Goal: Understand process/instructions

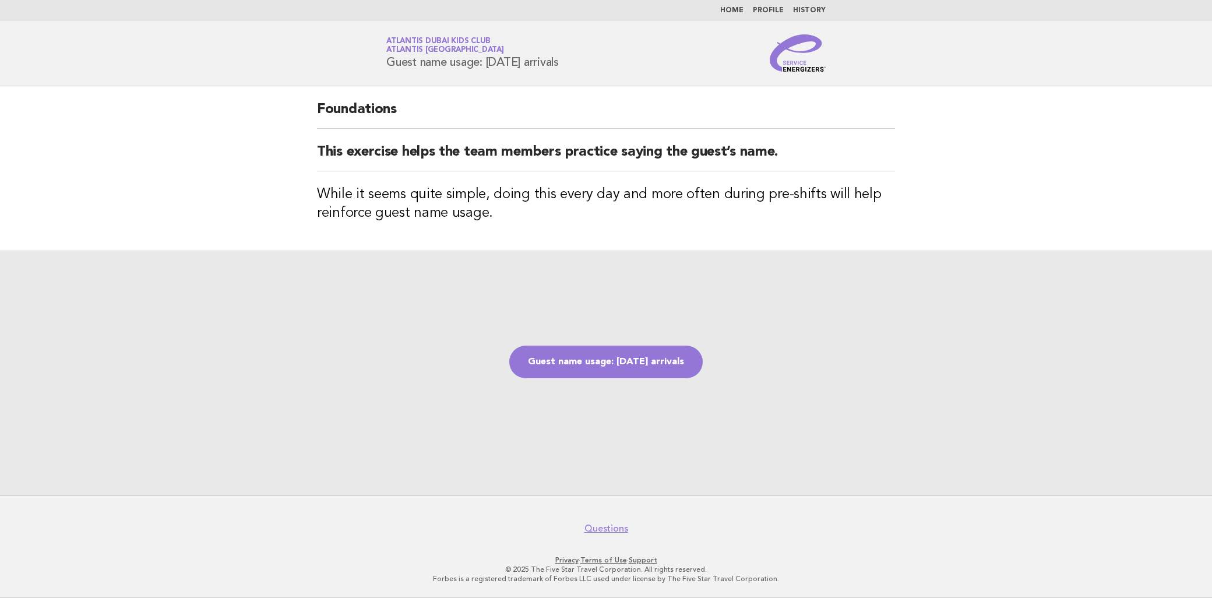
click at [970, 242] on main "Foundations This exercise helps the team members practice saying the guest’s na…" at bounding box center [606, 290] width 1212 height 409
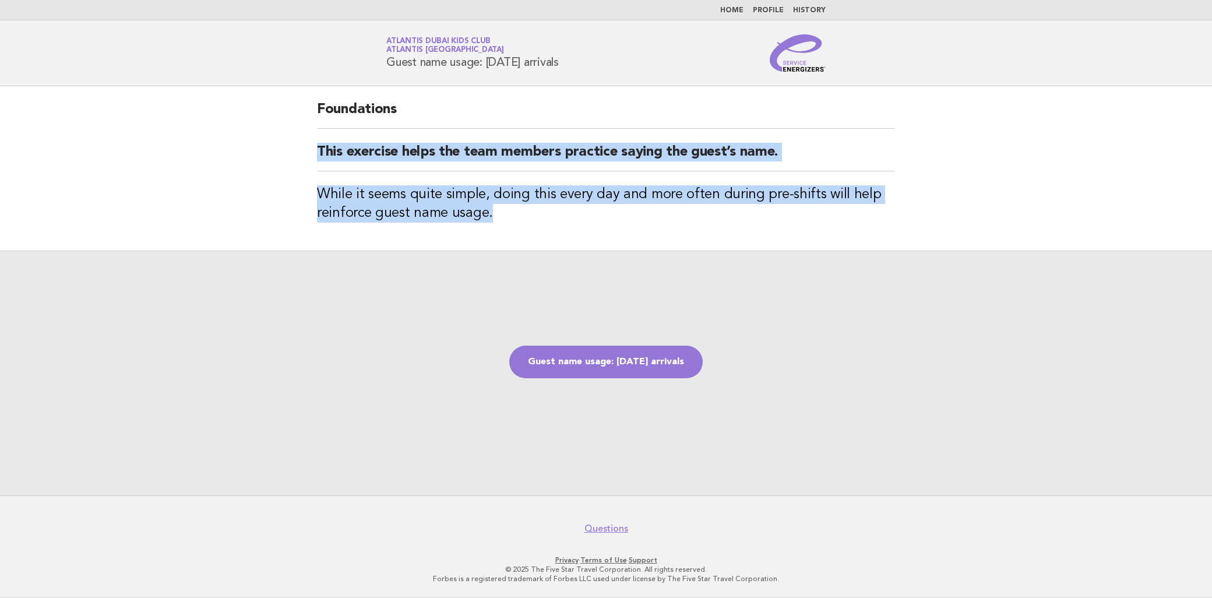
drag, startPoint x: 315, startPoint y: 143, endPoint x: 492, endPoint y: 219, distance: 193.1
click at [492, 219] on div "Foundations This exercise helps the team members practice saying the guest’s na…" at bounding box center [606, 168] width 606 height 164
copy div "This exercise helps the team members practice saying the guest’s name. While it…"
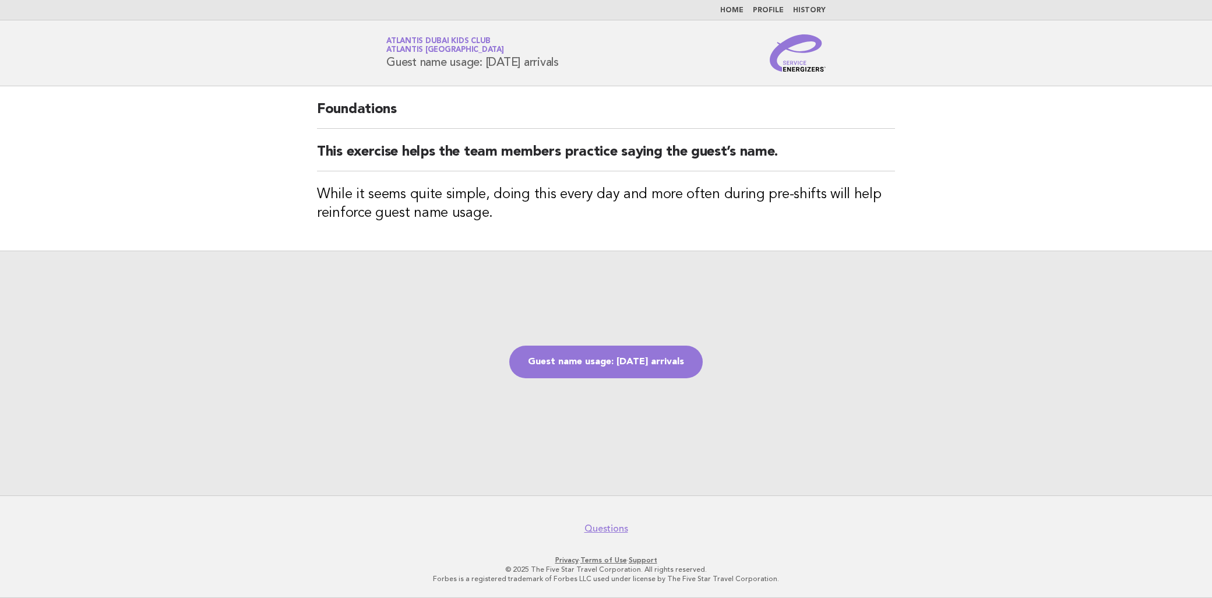
click at [630, 381] on div "Guest name usage: [DATE] arrivals" at bounding box center [606, 372] width 1212 height 245
click at [630, 376] on link "Guest name usage: [DATE] arrivals" at bounding box center [605, 361] width 193 height 33
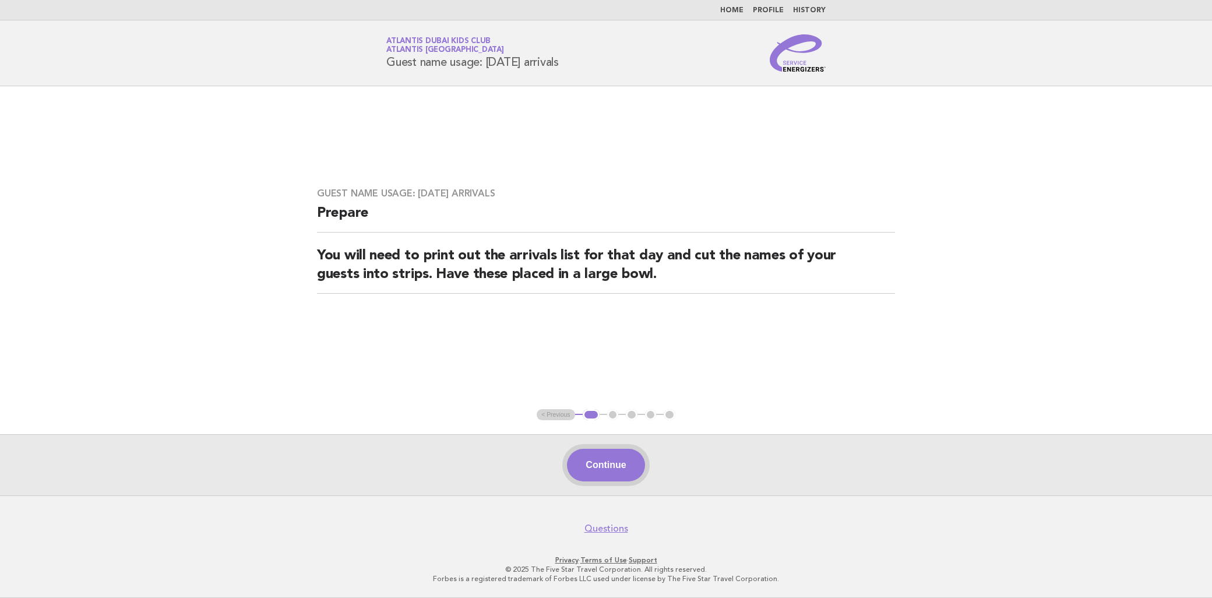
click at [631, 460] on button "Continue" at bounding box center [605, 465] width 77 height 33
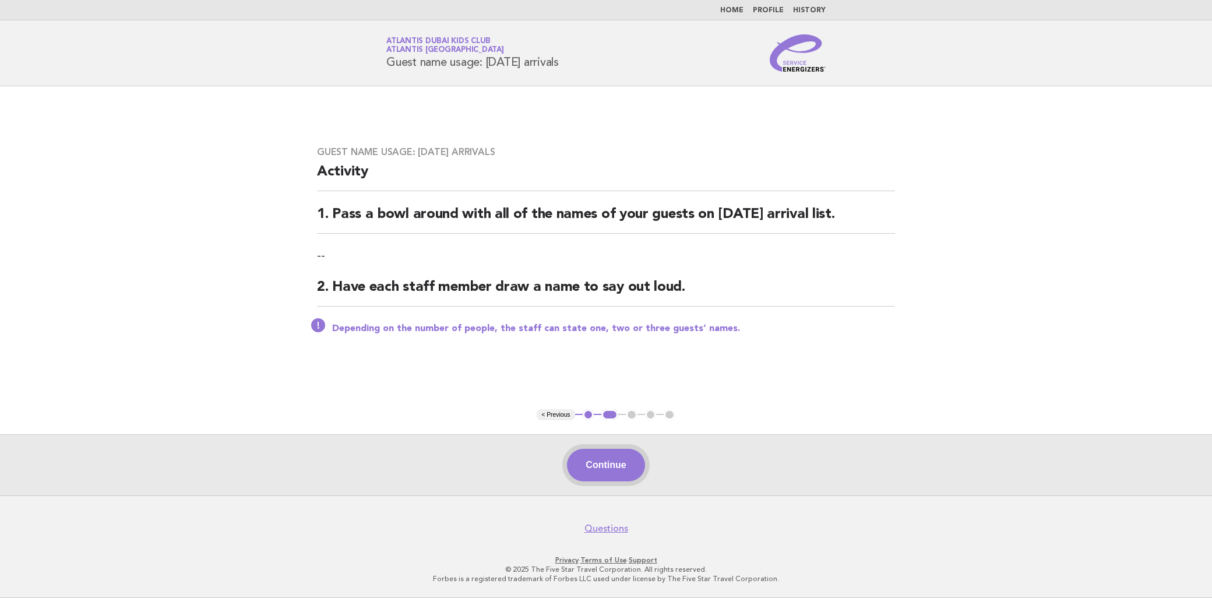
click at [613, 462] on button "Continue" at bounding box center [605, 465] width 77 height 33
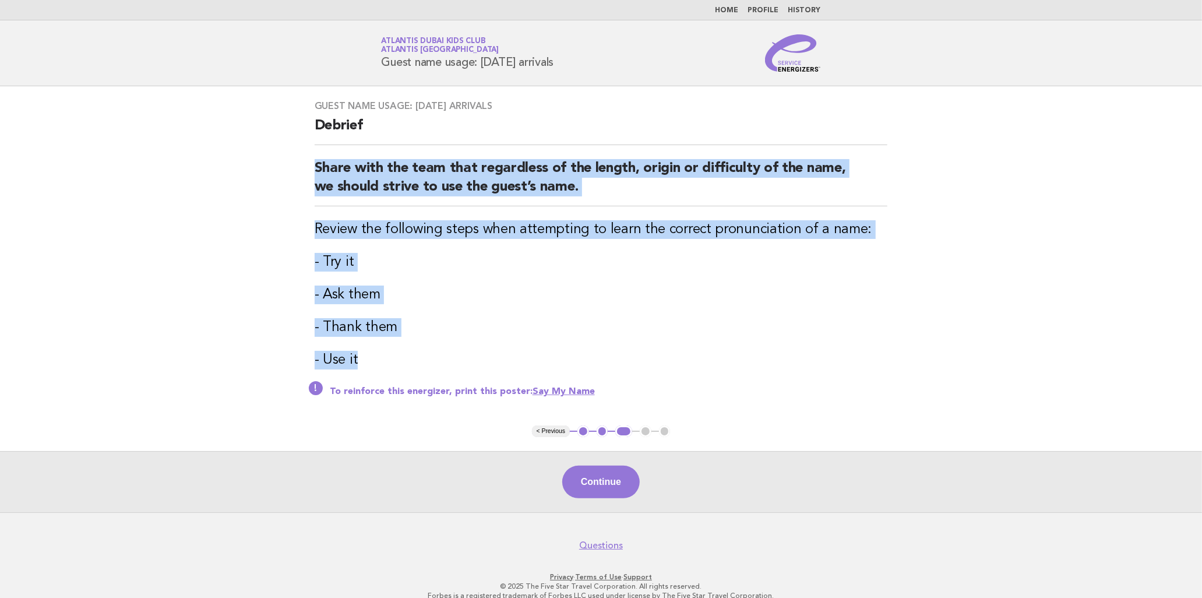
drag, startPoint x: 305, startPoint y: 165, endPoint x: 369, endPoint y: 351, distance: 196.5
click at [369, 351] on div "Guest name usage: Today's arrivals Debrief Share with the team that regardless …" at bounding box center [601, 255] width 601 height 339
drag, startPoint x: 369, startPoint y: 351, endPoint x: 466, endPoint y: 243, distance: 145.2
click at [466, 243] on div "Guest name usage: Today's arrivals Debrief Share with the team that regardless …" at bounding box center [601, 255] width 601 height 339
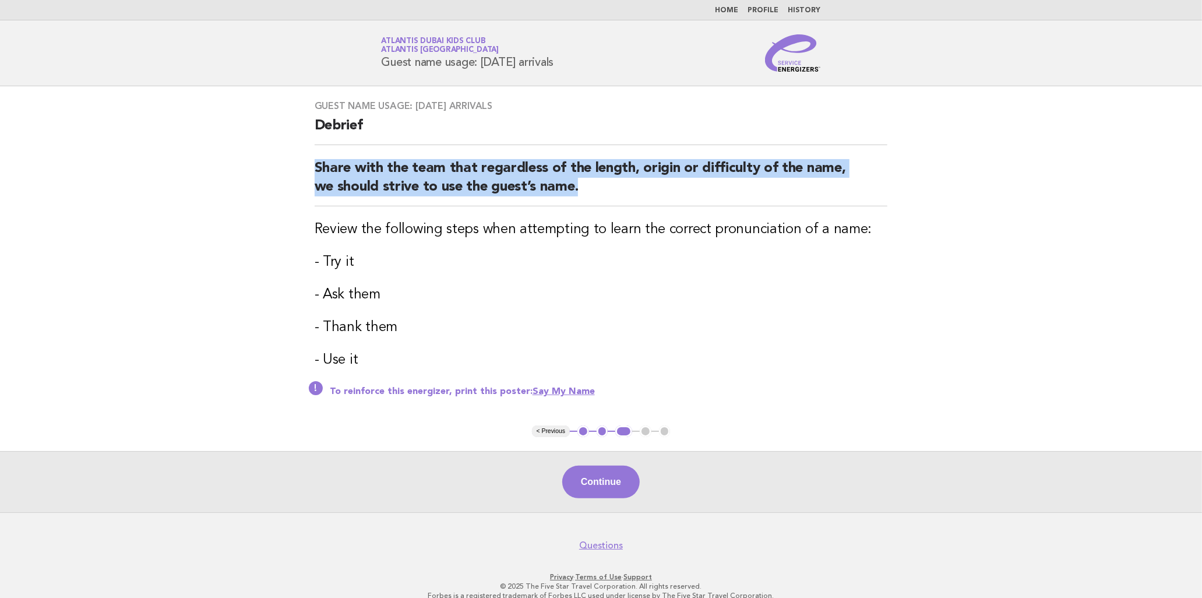
drag, startPoint x: 595, startPoint y: 186, endPoint x: 293, endPoint y: 160, distance: 302.9
click at [293, 160] on main "Guest name usage: Today's arrivals Debrief Share with the team that regardless …" at bounding box center [601, 299] width 1202 height 426
copy h2 "Share with the team that regardless of the length, origin or difficulty of the …"
click at [620, 468] on button "Continue" at bounding box center [600, 481] width 77 height 33
